Goal: Transaction & Acquisition: Purchase product/service

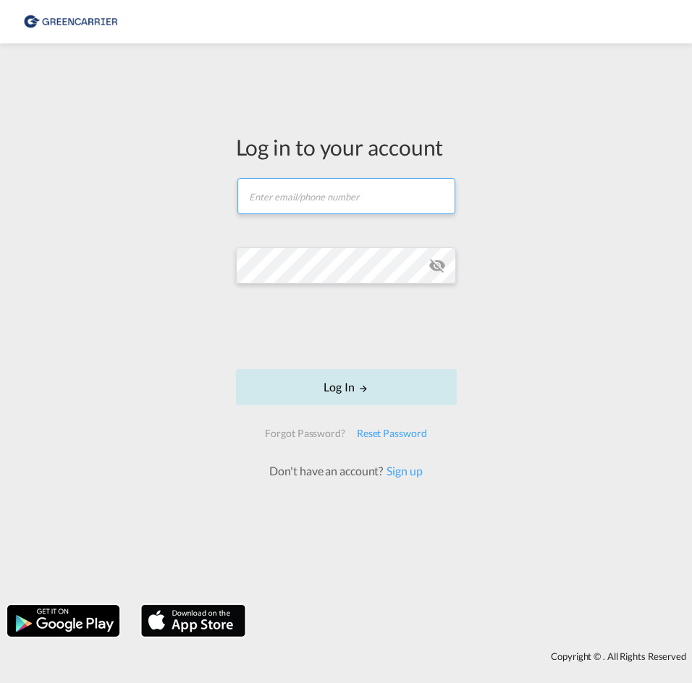
type input "[EMAIL_ADDRESS][DOMAIN_NAME]"
click at [350, 392] on button "Log In" at bounding box center [346, 387] width 221 height 36
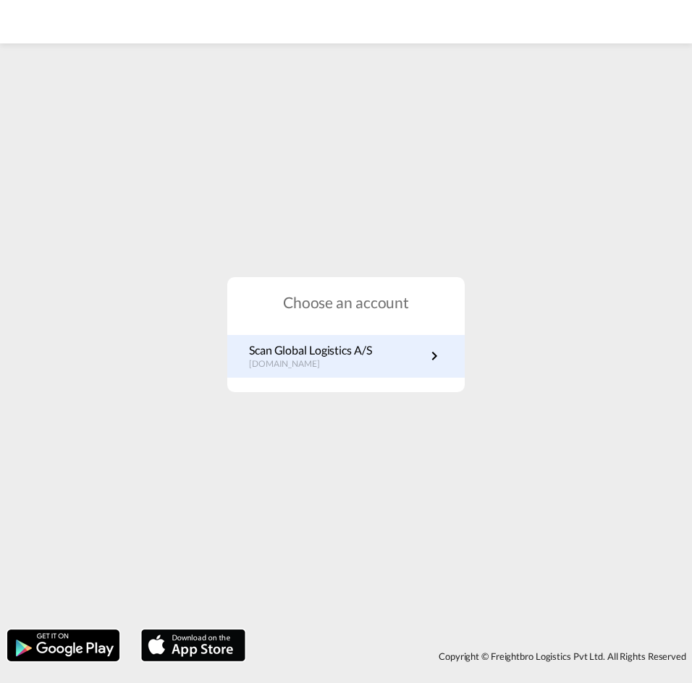
click at [383, 370] on div "Scan Global Logistics A/S dk.portal.greencarrier.com" at bounding box center [345, 356] width 237 height 43
click at [428, 350] on md-icon "icon-chevron-right" at bounding box center [433, 355] width 17 height 17
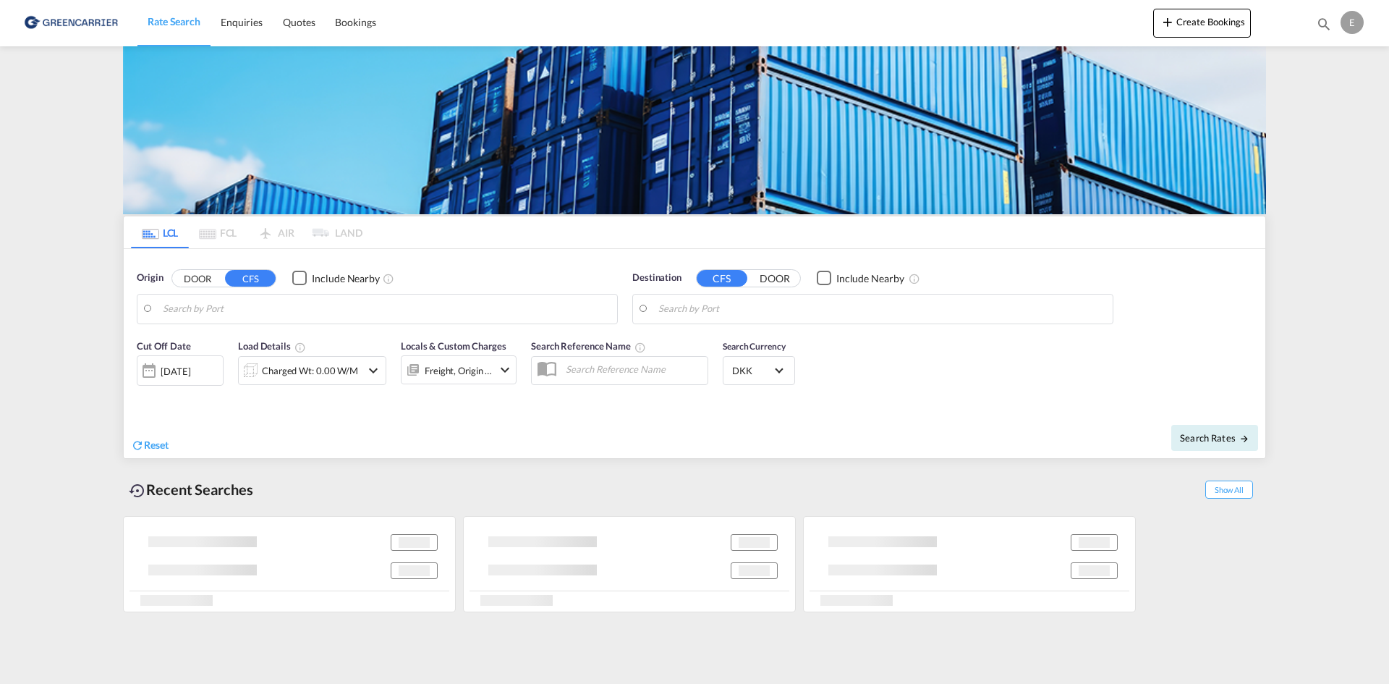
type input "DK-5610, Assens"
type input "[GEOGRAPHIC_DATA], SGSIN"
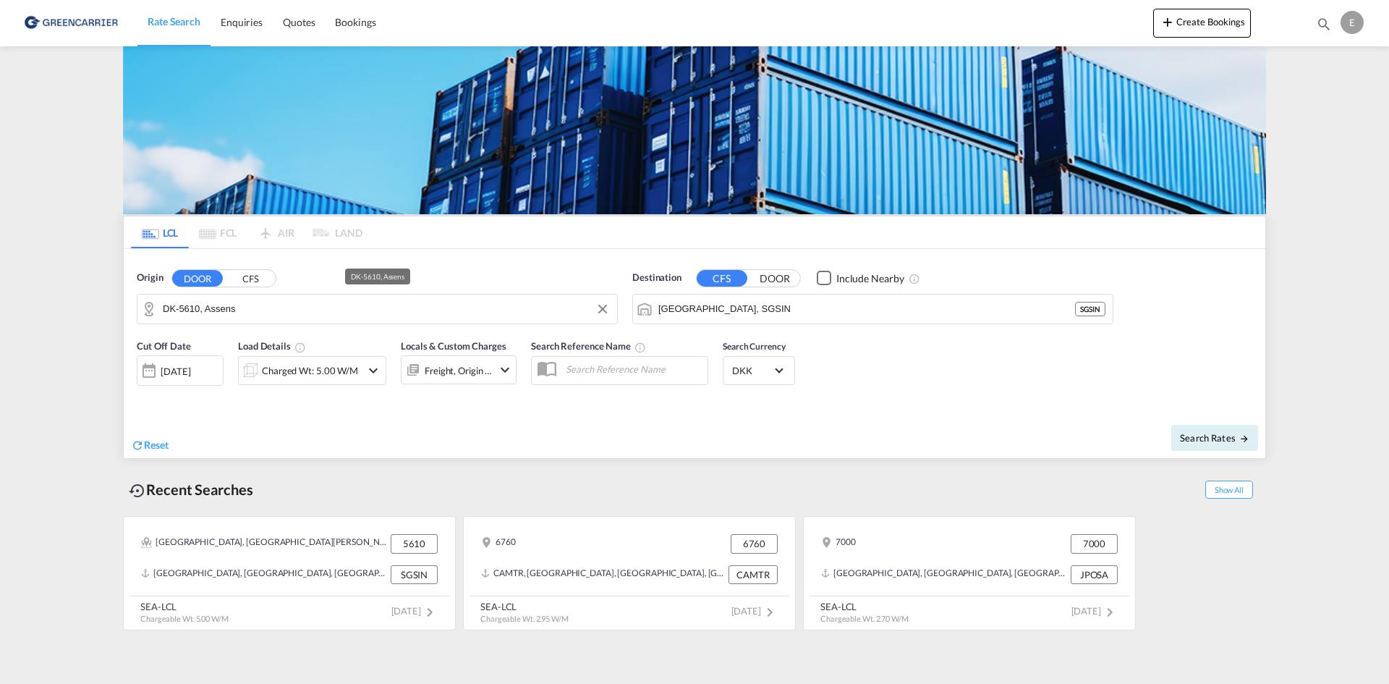
click at [315, 307] on input "DK-5610, Assens" at bounding box center [386, 309] width 447 height 22
click at [289, 318] on input "DK-5610, Assens" at bounding box center [386, 309] width 447 height 22
drag, startPoint x: 281, startPoint y: 318, endPoint x: 169, endPoint y: 312, distance: 111.6
click at [169, 312] on input "DK-5610, Assens" at bounding box center [386, 309] width 447 height 22
type input "D"
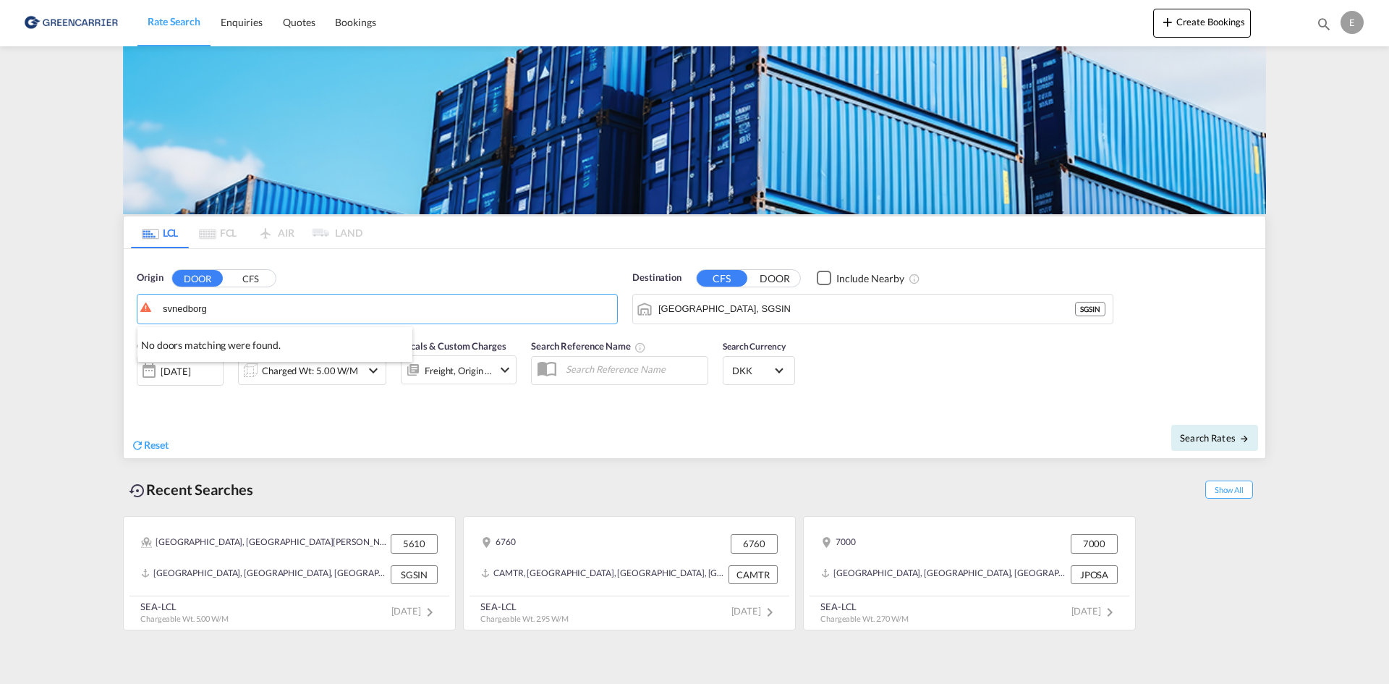
drag, startPoint x: 250, startPoint y: 312, endPoint x: 82, endPoint y: 307, distance: 168.0
click at [227, 298] on input "svnedborg" at bounding box center [395, 309] width 430 height 22
click at [229, 332] on div "[GEOGRAPHIC_DATA] , 5700 [GEOGRAPHIC_DATA] [GEOGRAPHIC_DATA]-5700" at bounding box center [274, 348] width 275 height 43
type input "DK-5700, [GEOGRAPHIC_DATA]"
click at [691, 304] on input "[GEOGRAPHIC_DATA], SGSIN" at bounding box center [881, 309] width 447 height 22
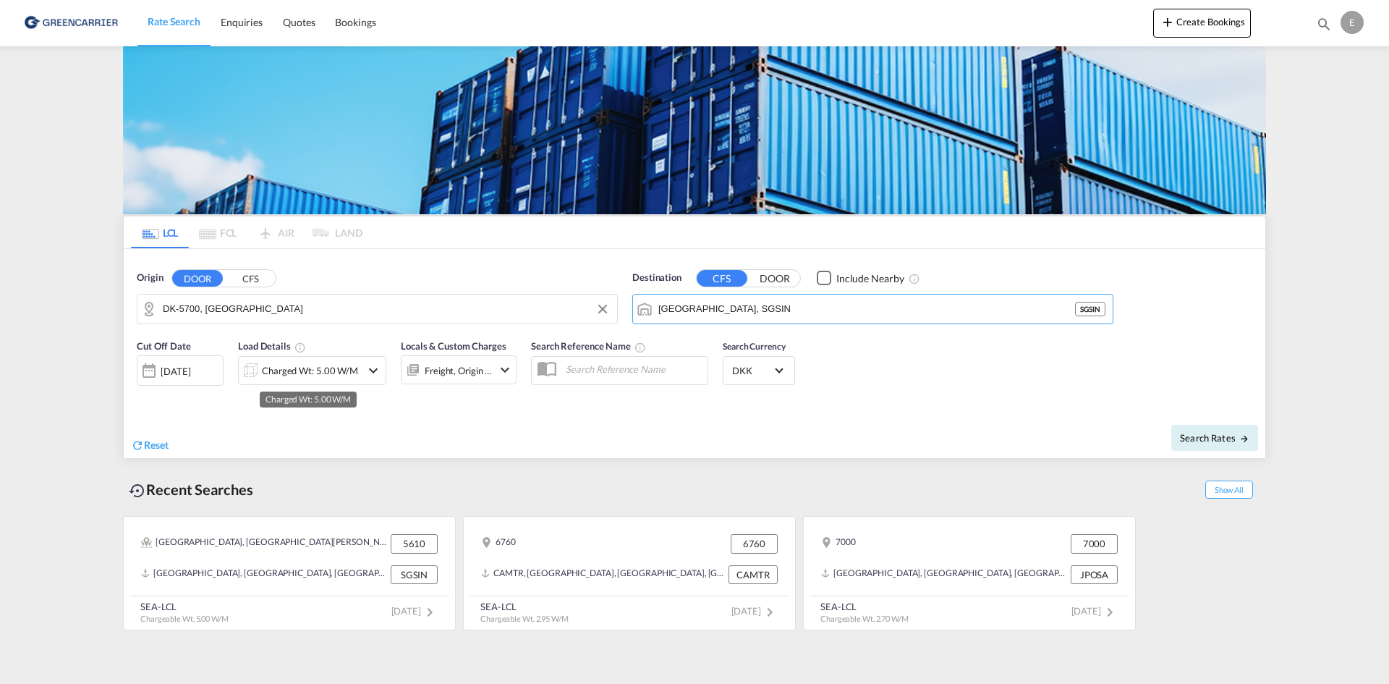
click at [328, 377] on div "Charged Wt: 5.00 W/M" at bounding box center [310, 370] width 96 height 20
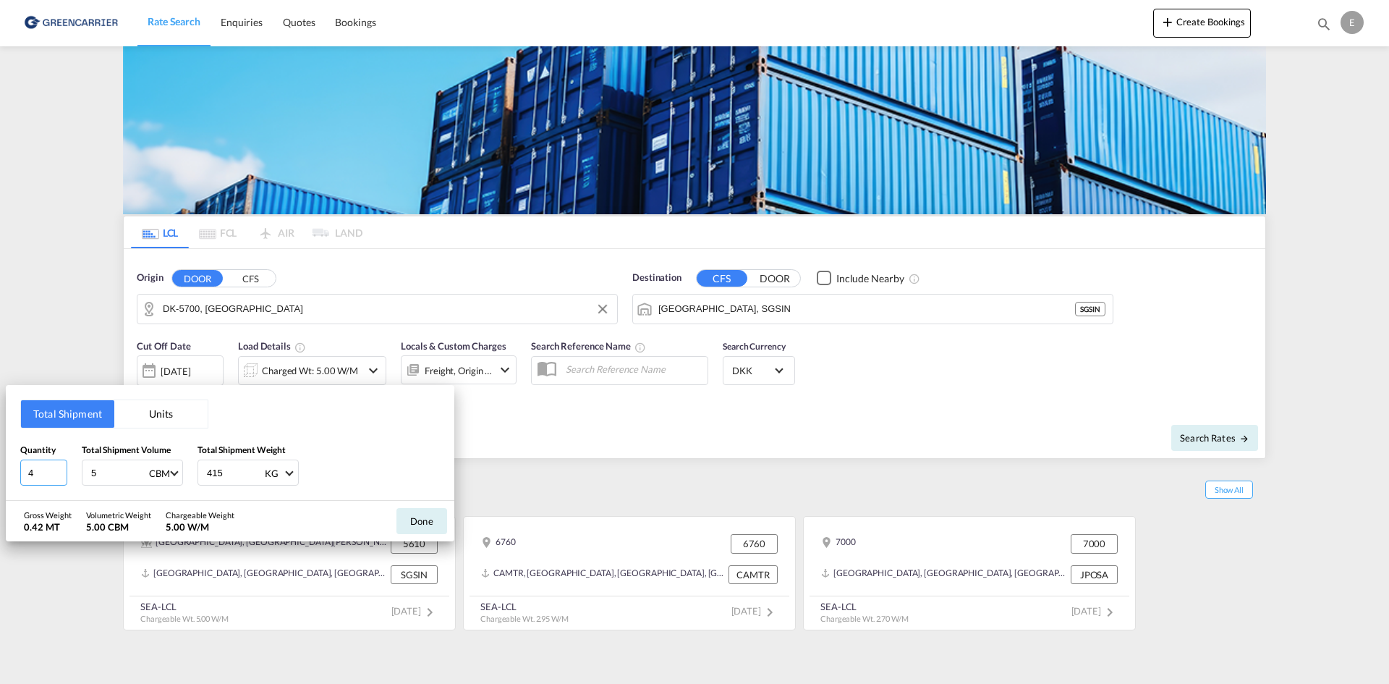
drag, startPoint x: 41, startPoint y: 475, endPoint x: -7, endPoint y: 475, distance: 47.8
click at [0, 475] on html "Rate Search Enquiries Quotes Bookings Rate Search Enquiries" at bounding box center [694, 342] width 1389 height 684
type input "9"
click at [115, 472] on input "12" at bounding box center [119, 472] width 58 height 25
type input "12.80"
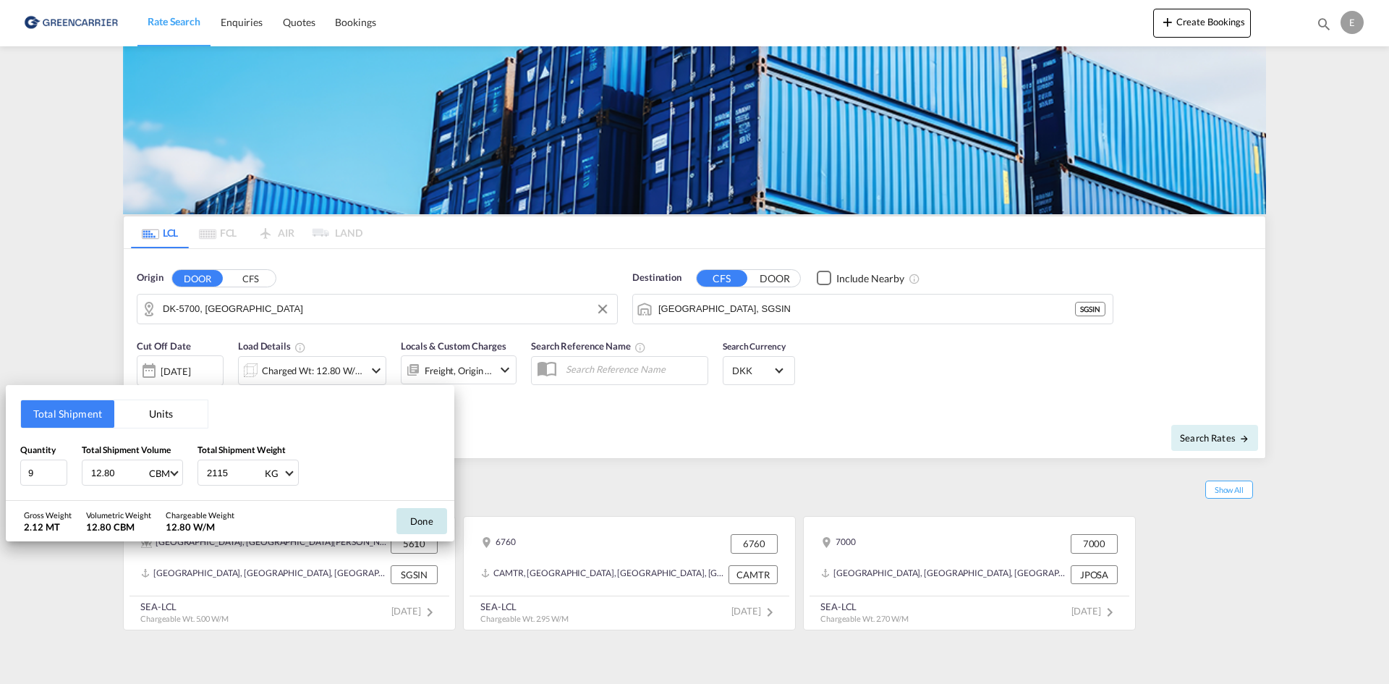
type input "2115"
click at [423, 514] on button "Done" at bounding box center [422, 521] width 51 height 26
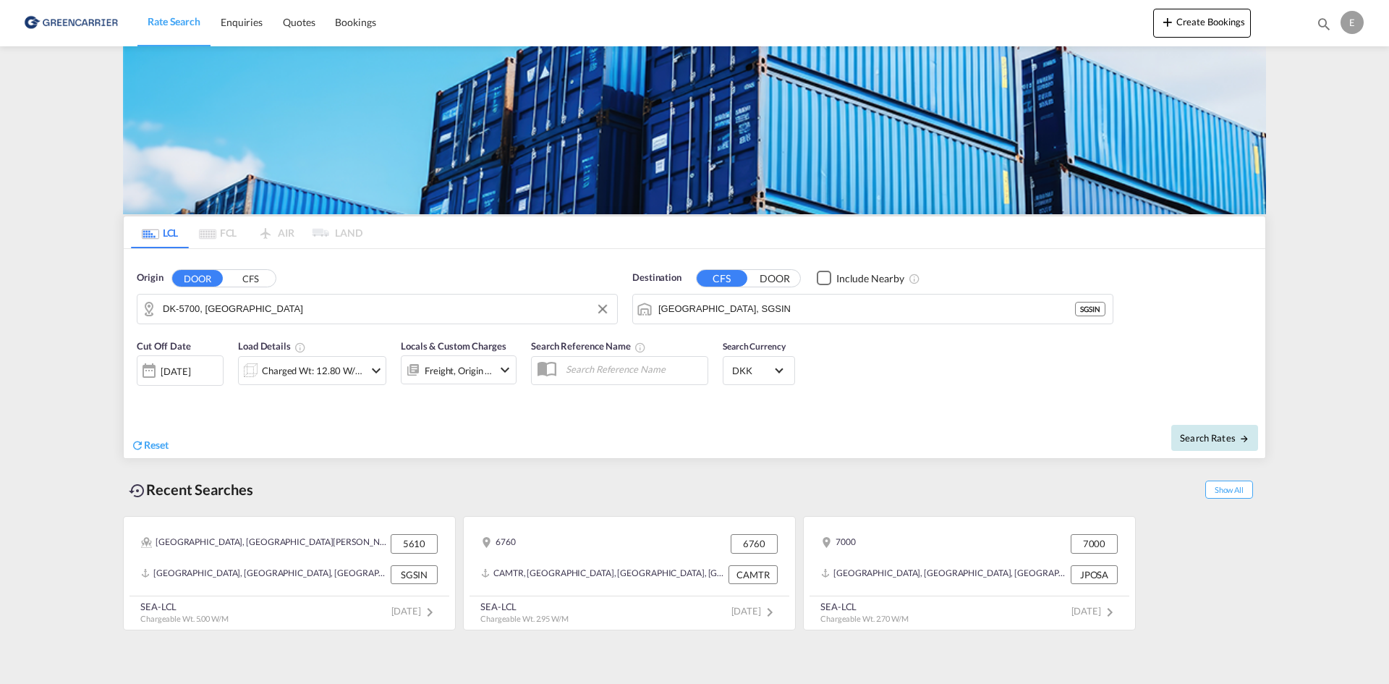
click at [691, 432] on span "Search Rates" at bounding box center [1214, 438] width 69 height 12
type input "5700 to SGSIN / [DATE]"
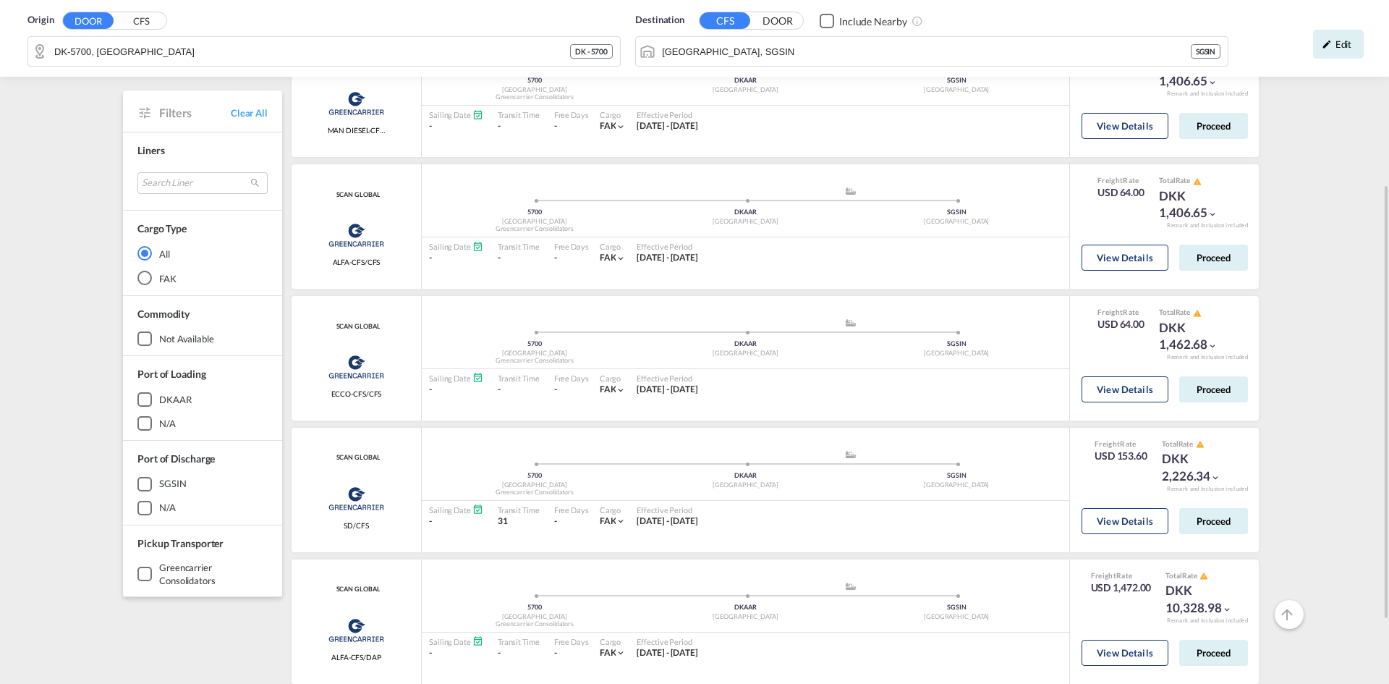
scroll to position [362, 0]
